Goal: Task Accomplishment & Management: Manage account settings

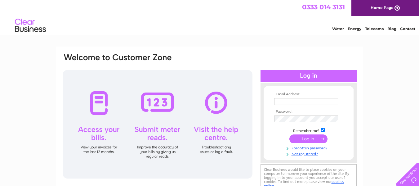
type input "Ghhairdesign@hotmail.co.uk"
click at [300, 137] on input "submit" at bounding box center [308, 138] width 38 height 9
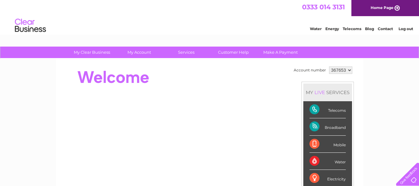
click at [310, 108] on div "Telecoms" at bounding box center [327, 109] width 36 height 17
click at [350, 28] on link "Telecoms" at bounding box center [351, 28] width 19 height 5
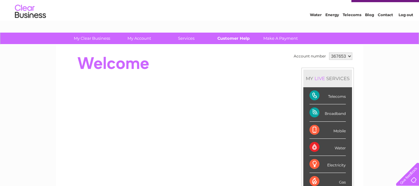
scroll to position [22, 0]
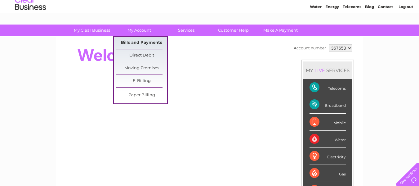
click at [143, 40] on link "Bills and Payments" at bounding box center [141, 43] width 51 height 12
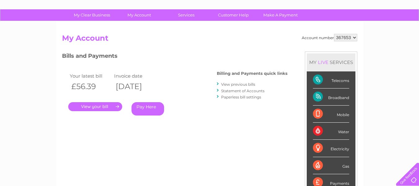
scroll to position [38, 0]
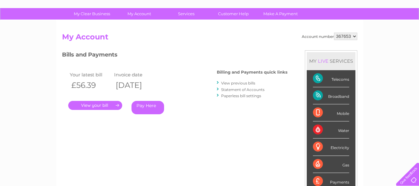
click at [241, 84] on link "View previous bills" at bounding box center [238, 83] width 34 height 5
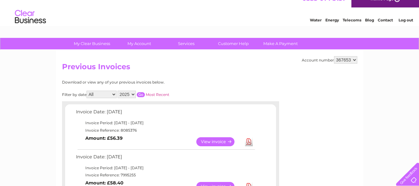
scroll to position [3, 0]
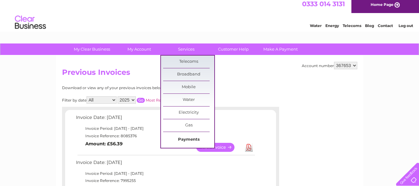
click at [184, 138] on link "Payments" at bounding box center [188, 139] width 51 height 12
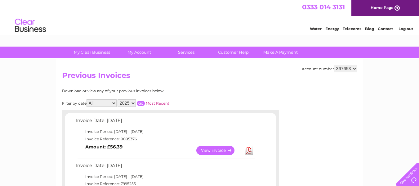
scroll to position [0, 0]
